Goal: Task Accomplishment & Management: Complete application form

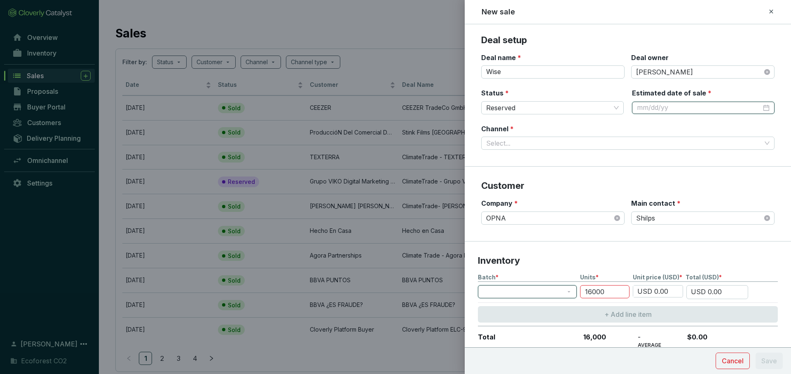
click at [700, 109] on input "Estimated date of sale *" at bounding box center [699, 107] width 124 height 9
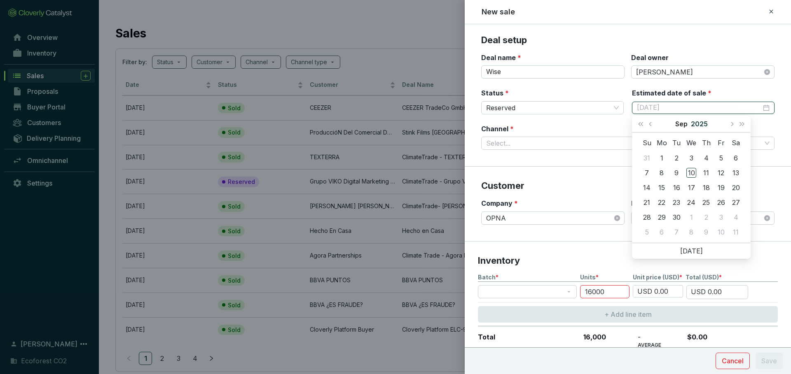
type input "[DATE]"
click at [731, 128] on button "Next month (PageDown)" at bounding box center [731, 124] width 11 height 16
click at [650, 124] on span "Previous month (PageUp)" at bounding box center [650, 124] width 4 height 4
click at [732, 121] on button "Next month (PageDown)" at bounding box center [731, 124] width 11 height 16
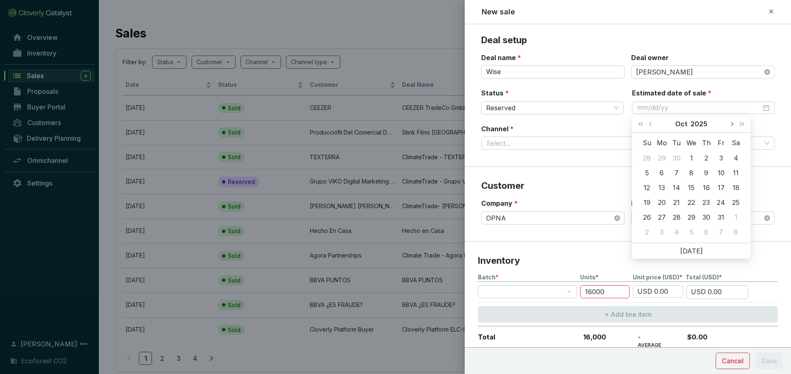
click at [732, 121] on button "Next month (PageDown)" at bounding box center [731, 124] width 11 height 16
type input "[DATE]"
click at [648, 230] on div "30" at bounding box center [646, 232] width 10 height 10
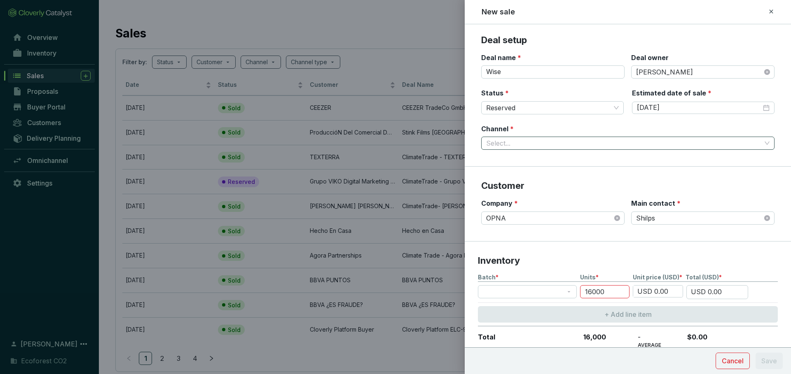
click at [616, 142] on input "Channel *" at bounding box center [623, 143] width 275 height 12
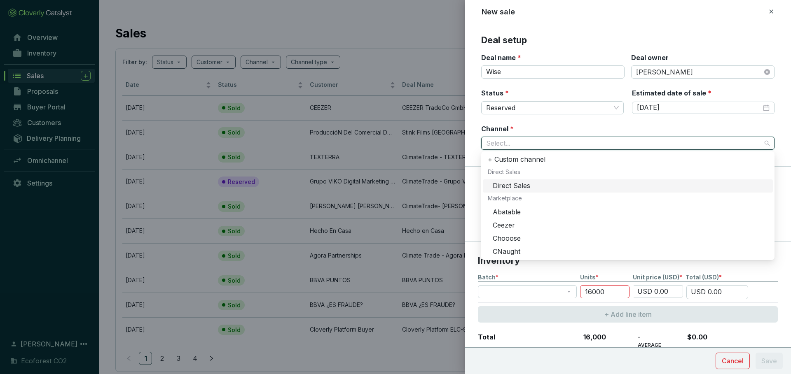
click at [513, 184] on div "Direct Sales" at bounding box center [629, 186] width 275 height 9
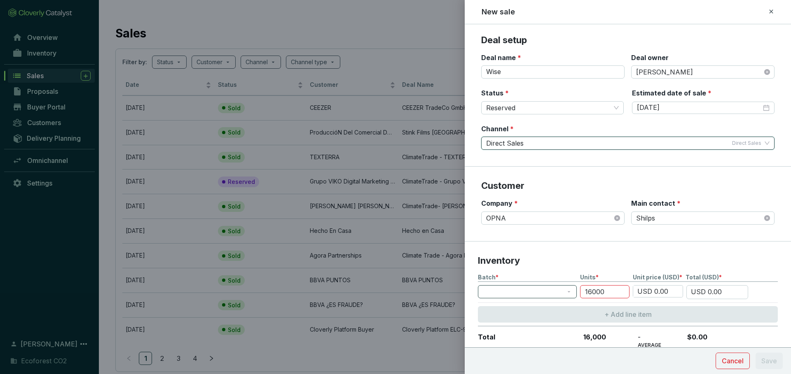
click at [559, 293] on span at bounding box center [527, 292] width 89 height 12
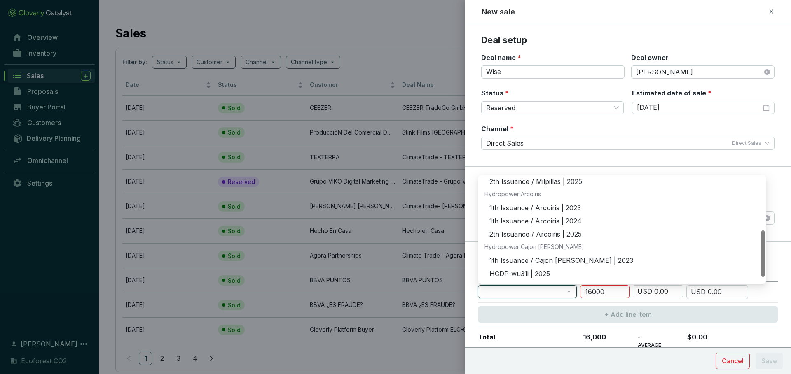
scroll to position [132, 0]
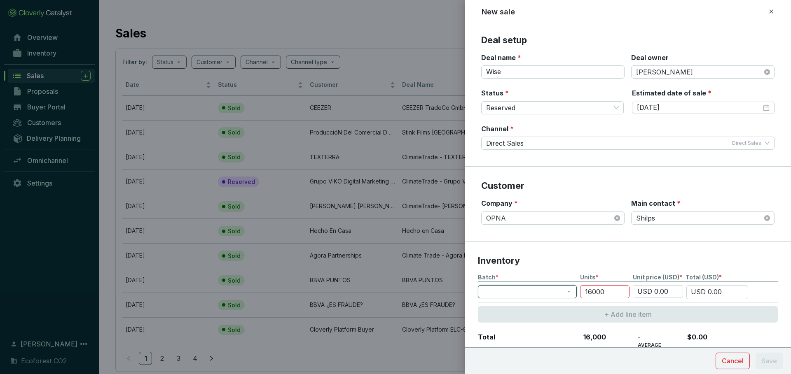
click at [558, 296] on span at bounding box center [527, 292] width 89 height 12
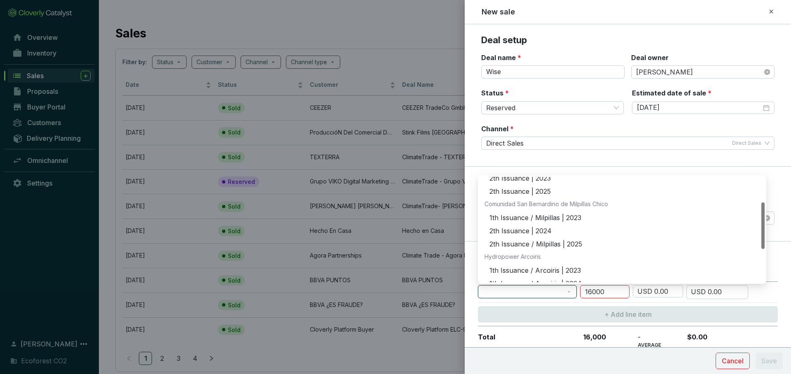
scroll to position [57, 0]
click at [544, 232] on div "2th Issuance | 2024" at bounding box center [624, 231] width 270 height 9
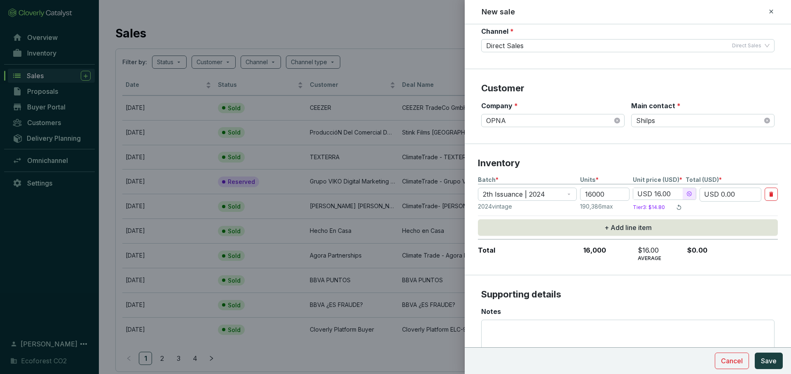
scroll to position [152, 0]
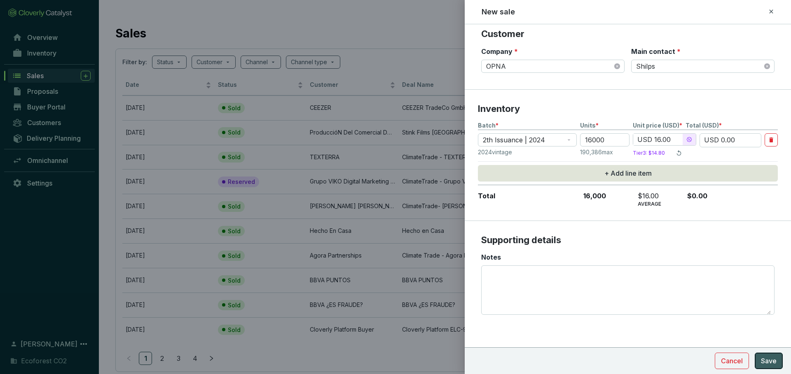
click at [766, 362] on span "Save" at bounding box center [768, 361] width 16 height 10
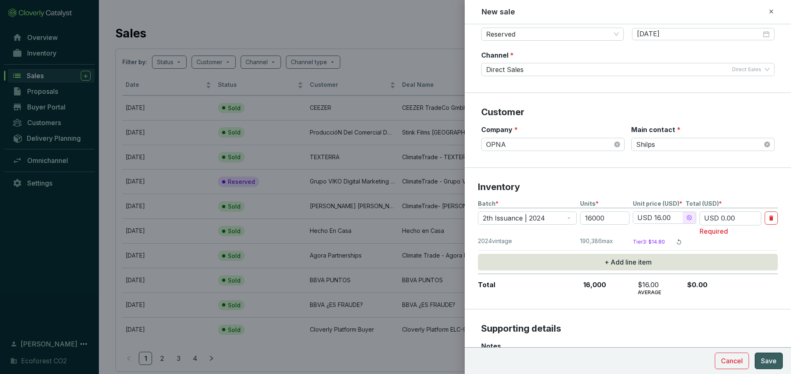
scroll to position [74, 0]
click at [723, 217] on input "USD 0.00" at bounding box center [730, 219] width 62 height 14
type input "USD 0.00"
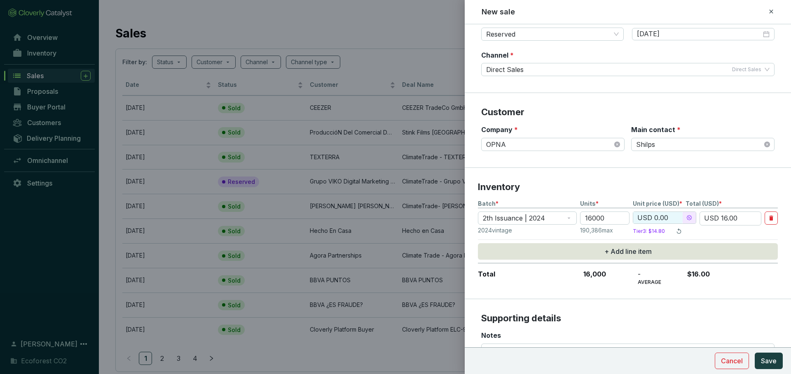
type input "USD 16.00"
click at [679, 231] on icon at bounding box center [678, 231] width 7 height 10
type input "USD 14.80"
type input "USD 236,800.00"
click at [731, 218] on input "USD 236,800.00" at bounding box center [730, 219] width 62 height 14
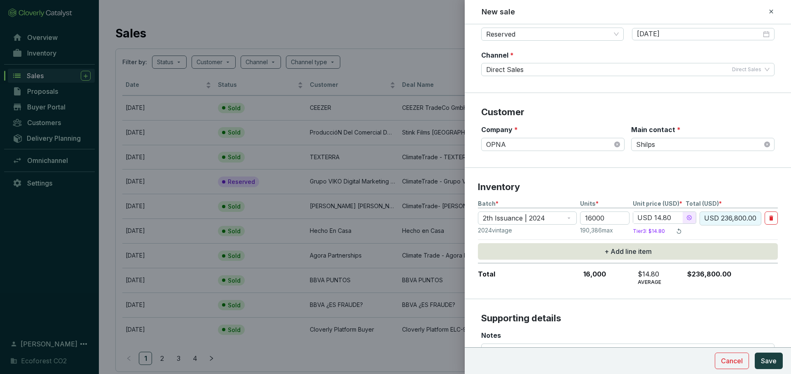
click at [659, 217] on input "USD 14.80" at bounding box center [657, 218] width 49 height 12
type input "USD 1.80"
type input "USD 28,800.00"
type input "USD 0.80"
type input "USD 12,800.00"
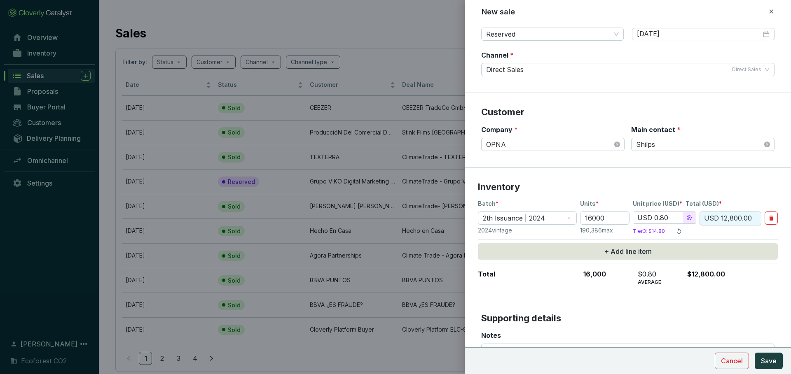
type input "USD 1.80"
type input "USD 28,800.00"
type input "USD 16.80"
type input "USD 268,800.00"
click at [671, 218] on input "USD 16.80" at bounding box center [657, 218] width 49 height 12
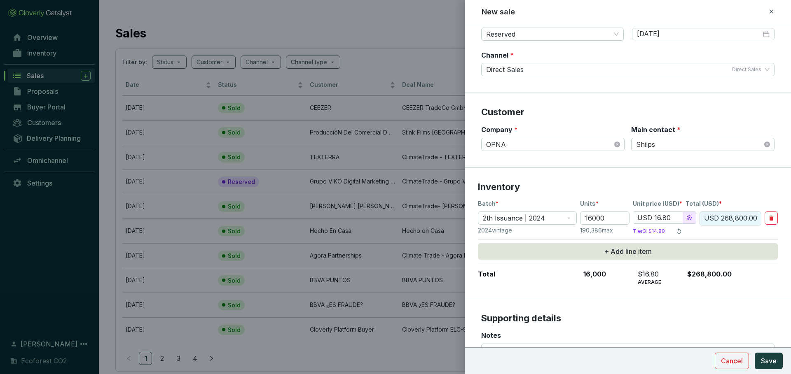
type input "USD 16.00"
type input "USD 256,000.00"
type input "USD 16.00"
click at [763, 362] on span "Save" at bounding box center [768, 361] width 16 height 10
